Goal: Transaction & Acquisition: Purchase product/service

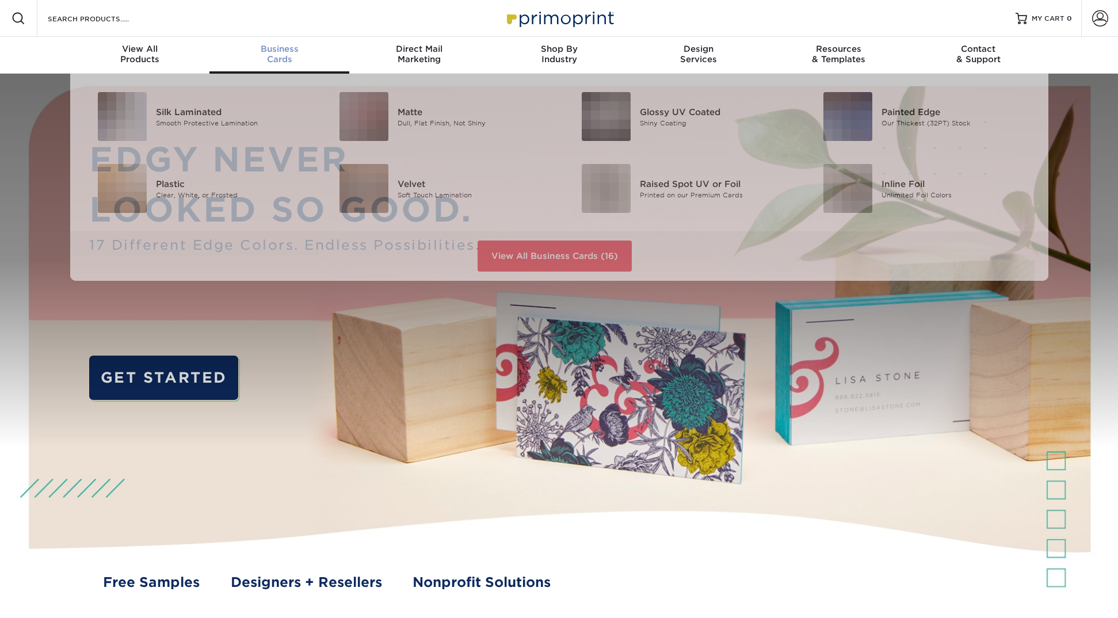
click at [269, 60] on div "Business Cards" at bounding box center [279, 54] width 140 height 21
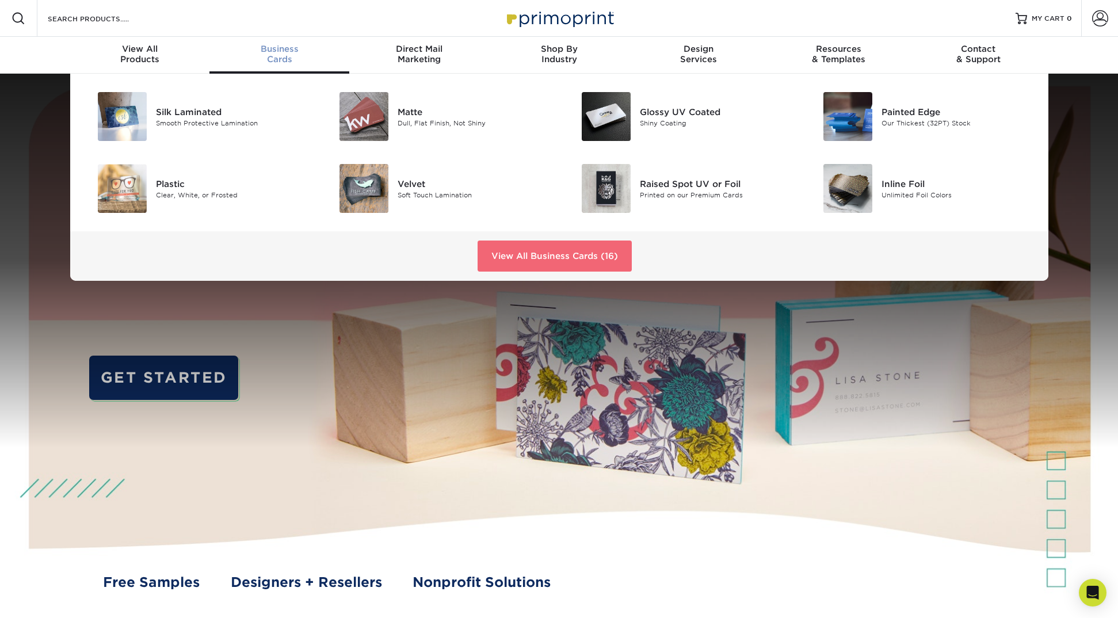
click at [503, 250] on link "View All Business Cards (16)" at bounding box center [554, 255] width 154 height 31
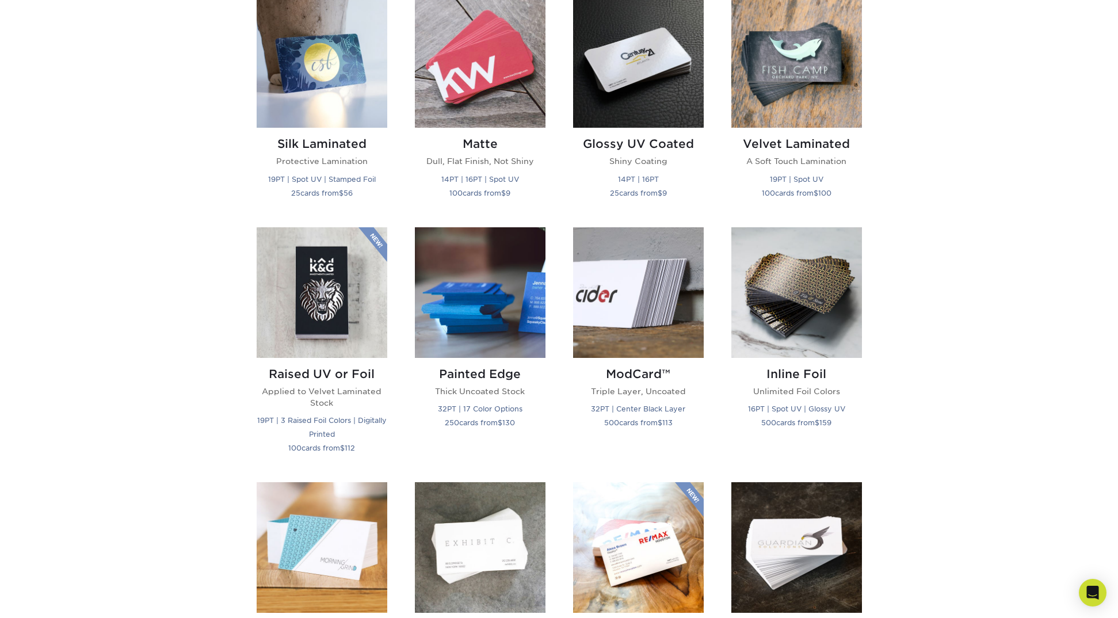
scroll to position [584, 0]
click at [492, 315] on img at bounding box center [480, 293] width 131 height 131
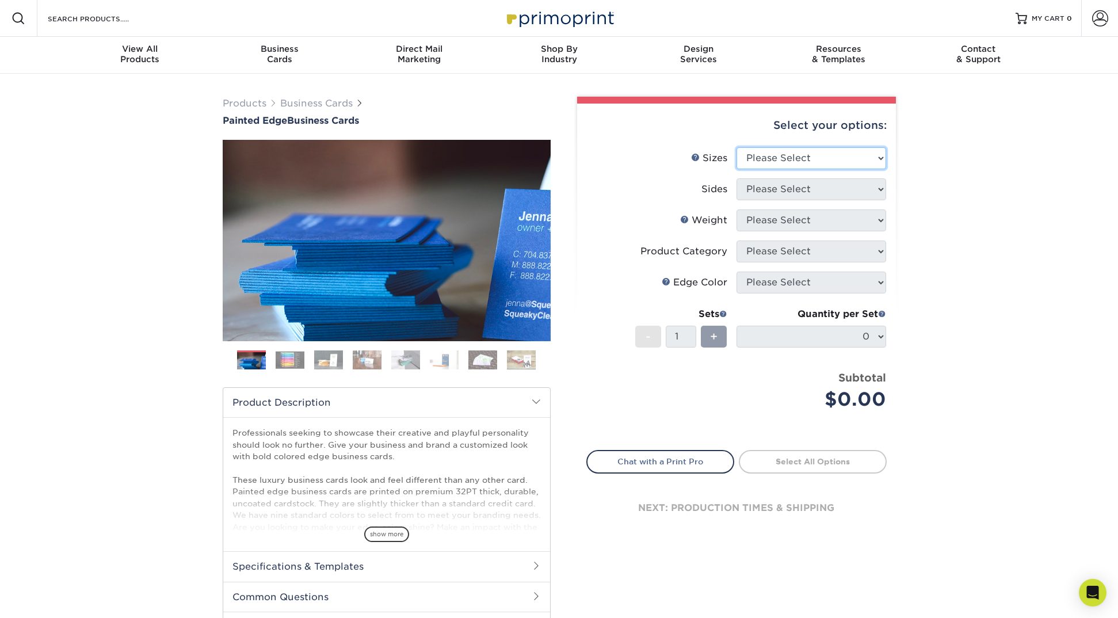
click at [836, 162] on select "Please Select 2" x 3.5" - Standard 2.125" x 3.375" - European 2.5" x 2.5" - Squ…" at bounding box center [811, 158] width 150 height 22
select select "2.00x3.50"
click at [736, 147] on select "Please Select 2" x 3.5" - Standard 2.125" x 3.375" - European 2.5" x 2.5" - Squ…" at bounding box center [811, 158] width 150 height 22
click at [816, 197] on select "Please Select Print Both Sides Print Front Only" at bounding box center [811, 189] width 150 height 22
select select "13abbda7-1d64-4f25-8bb2-c179b224825d"
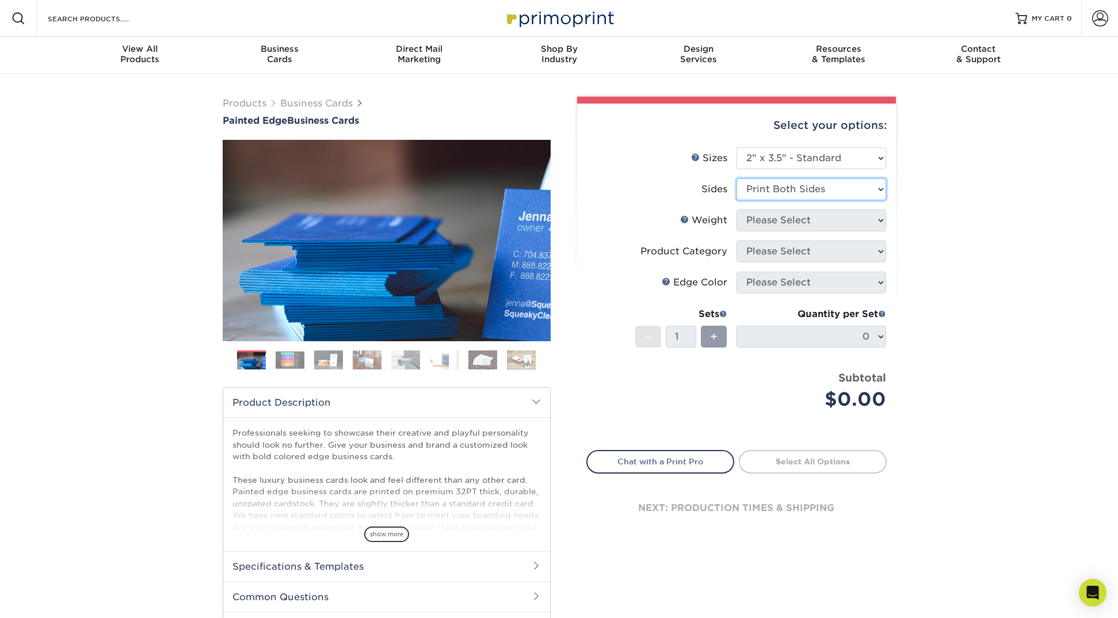
click at [736, 178] on select "Please Select Print Both Sides Print Front Only" at bounding box center [811, 189] width 150 height 22
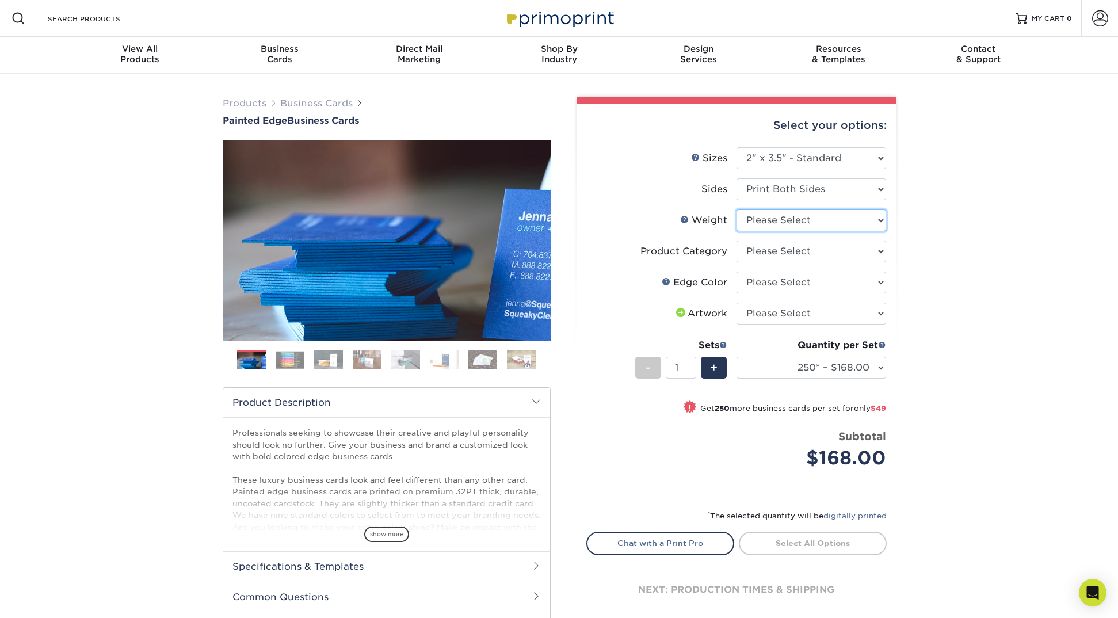
click at [794, 225] on select "Please Select 32PTUC" at bounding box center [811, 220] width 150 height 22
select select "32PTUC"
click at [736, 209] on select "Please Select 32PTUC" at bounding box center [811, 220] width 150 height 22
